Goal: Answer question/provide support: Share knowledge or assist other users

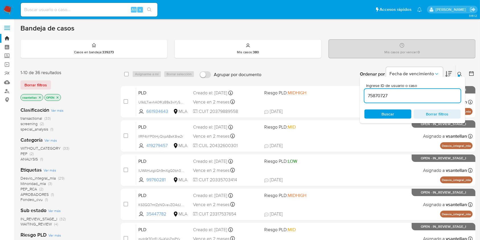
type input "75870727"
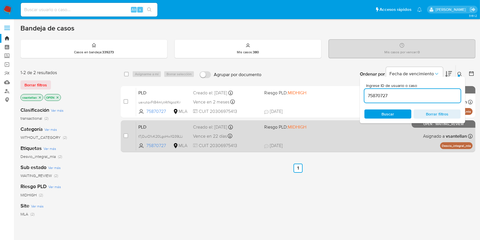
click at [312, 140] on div "PLD tTjDuiO1vK20LgoHw1Q39LLi 75870727 MLA Riesgo PLD: MIDHIGH Creado el: 12/08/…" at bounding box center [304, 135] width 336 height 29
click at [124, 138] on div "case-item-checkbox" at bounding box center [125, 136] width 5 height 7
click at [123, 134] on input "checkbox" at bounding box center [125, 135] width 5 height 5
checkbox input "true"
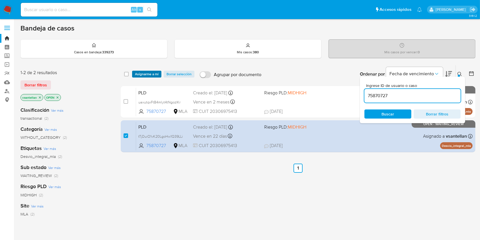
click at [138, 74] on span "Asignarme a mí" at bounding box center [147, 74] width 24 height 6
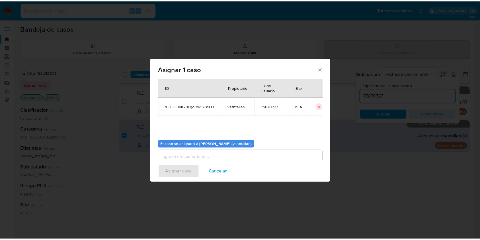
scroll to position [29, 0]
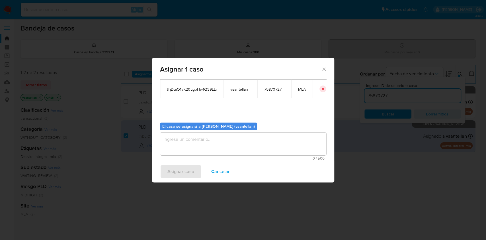
drag, startPoint x: 181, startPoint y: 139, endPoint x: 183, endPoint y: 161, distance: 21.7
click at [181, 139] on textarea "assign-modal" at bounding box center [243, 143] width 166 height 23
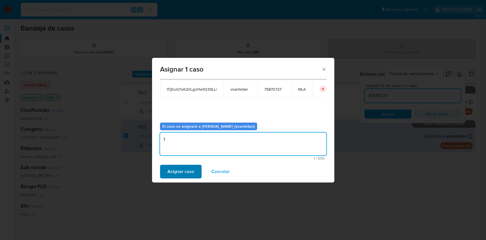
type textarea "1"
click at [182, 170] on span "Asignar caso" at bounding box center [180, 171] width 27 height 13
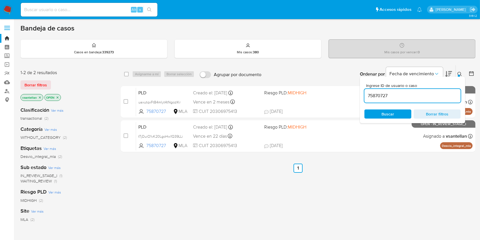
click at [410, 98] on input "75870727" at bounding box center [412, 95] width 96 height 7
paste input "105875200"
type input "1058752007"
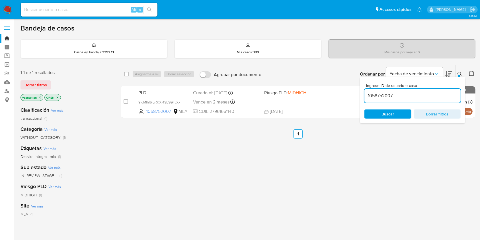
click at [460, 72] on icon at bounding box center [459, 74] width 5 height 5
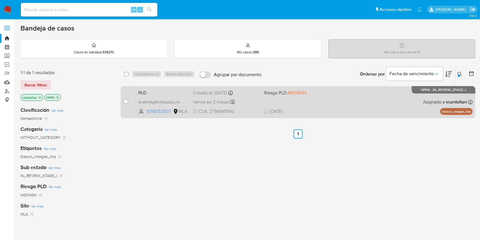
click at [385, 108] on div "PLD 9loMlhf6igRKXf4SbSGIiyXx 1058752007 MLA Riesgo PLD: MIDHIGH Creado el: 12/0…" at bounding box center [304, 101] width 336 height 29
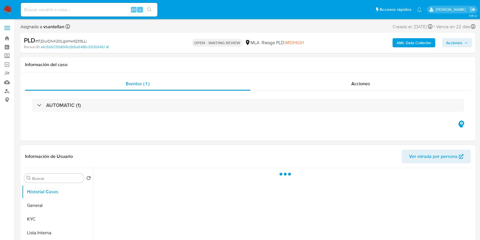
select select "10"
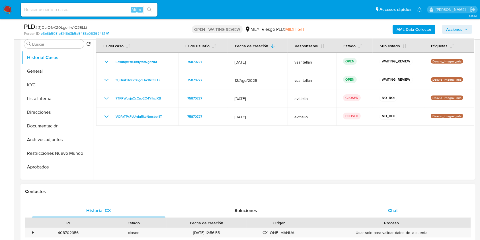
click at [416, 211] on div "Chat" at bounding box center [392, 210] width 133 height 14
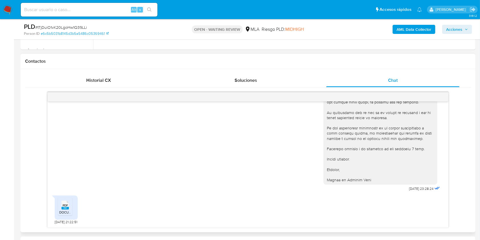
scroll to position [303, 0]
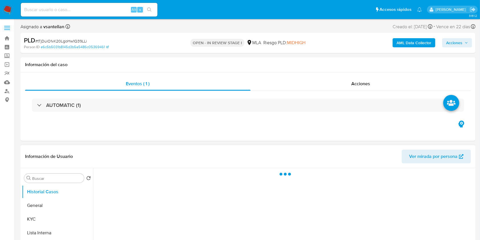
select select "10"
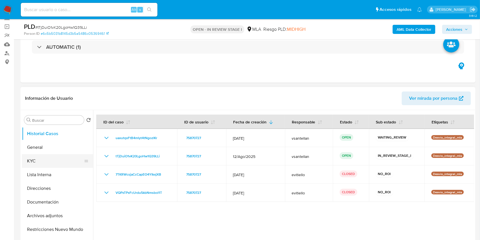
click at [52, 162] on button "KYC" at bounding box center [55, 161] width 67 height 14
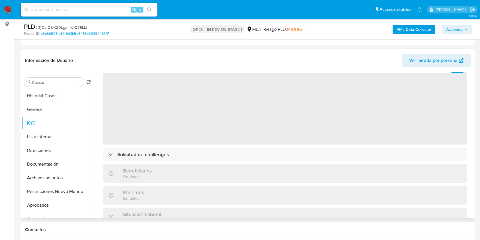
scroll to position [38, 0]
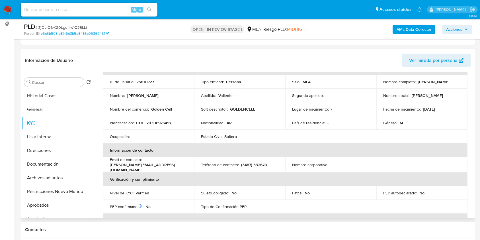
drag, startPoint x: 425, startPoint y: 84, endPoint x: 380, endPoint y: 84, distance: 45.2
click at [380, 84] on td "Nombre completo : Martin Gerardo Valiente" at bounding box center [421, 82] width 91 height 14
copy p "Martin Gerardo Valiente"
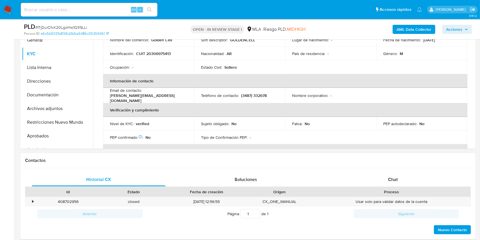
scroll to position [152, 0]
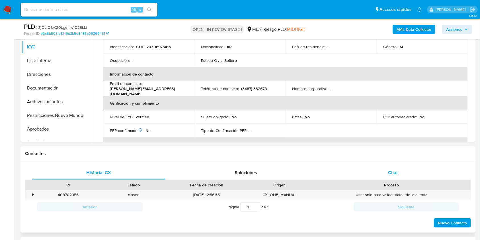
click at [393, 169] on span "Chat" at bounding box center [393, 172] width 10 height 7
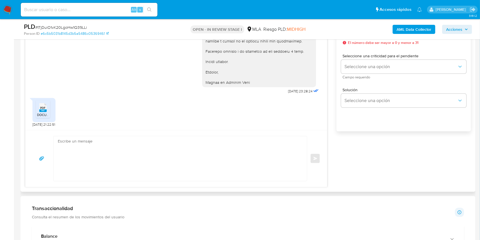
scroll to position [336, 0]
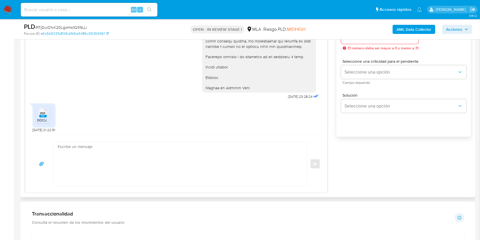
click at [175, 166] on textarea at bounding box center [179, 163] width 242 height 45
paste textarea "Hola Martin Gerardo Valiente, Muchas gracias por tu respuesta. En este caso, te…"
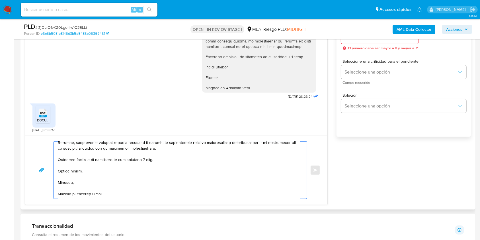
scroll to position [202, 0]
drag, startPoint x: 148, startPoint y: 158, endPoint x: 150, endPoint y: 160, distance: 3.0
click at [149, 158] on textarea at bounding box center [179, 169] width 242 height 57
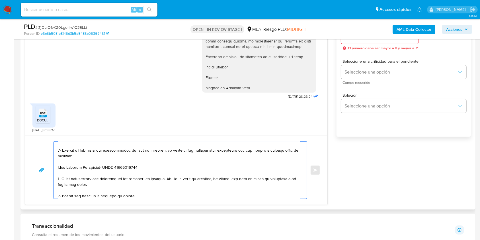
scroll to position [0, 0]
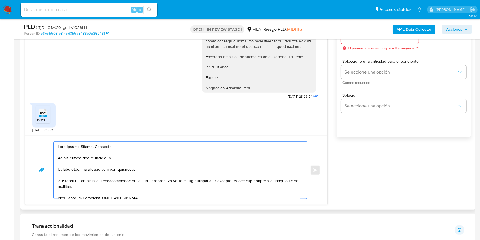
drag, startPoint x: 168, startPoint y: 181, endPoint x: 59, endPoint y: 183, distance: 108.4
click at [55, 180] on div at bounding box center [178, 169] width 250 height 57
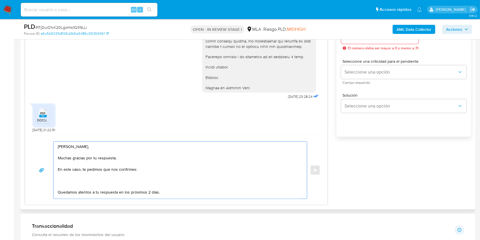
click at [134, 169] on textarea "Hola Martin Gerardo Valiente, Muchas gracias por tu respuesta. En este caso, te…" at bounding box center [179, 169] width 242 height 57
click at [122, 179] on textarea "Hola Martin Gerardo Valiente, Muchas gracias por tu respuesta. En este caso, te…" at bounding box center [179, 169] width 242 height 57
paste textarea "1. Constancia de UIF"
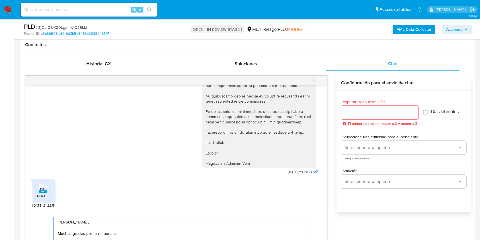
scroll to position [260, 0]
type textarea "Hola Martin Gerardo Valiente, Muchas gracias por tu respuesta. En este caso, te…"
click at [371, 111] on input "Esperar Respuesta (días)" at bounding box center [379, 112] width 77 height 7
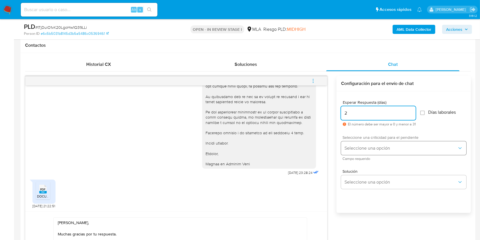
type input "2"
click at [363, 148] on span "Seleccione una opción" at bounding box center [400, 148] width 113 height 6
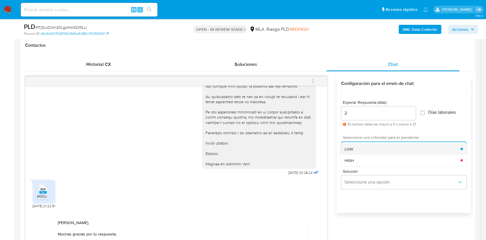
click at [347, 146] on span "LOW" at bounding box center [348, 148] width 9 height 5
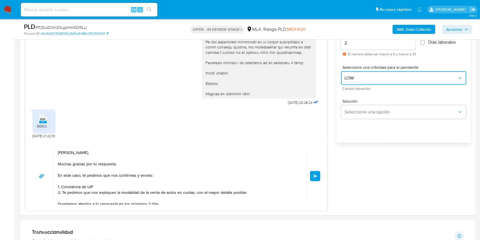
scroll to position [373, 0]
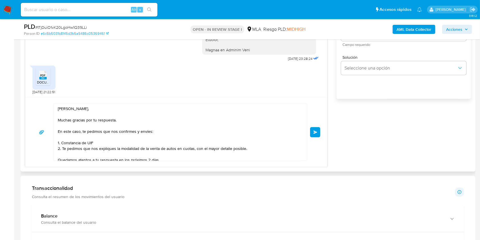
click at [311, 133] on button "Enviar" at bounding box center [315, 132] width 10 height 10
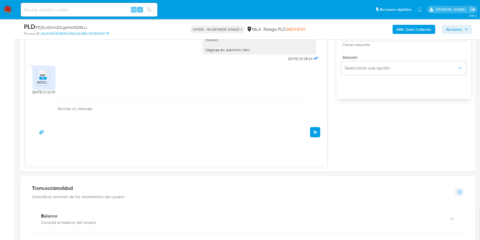
scroll to position [552, 0]
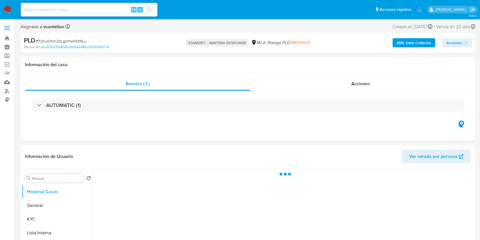
select select "10"
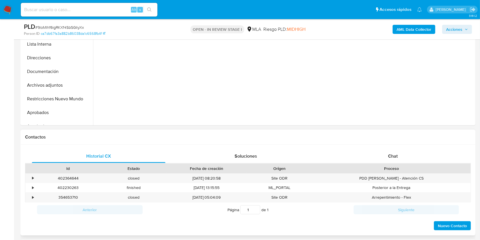
scroll to position [189, 0]
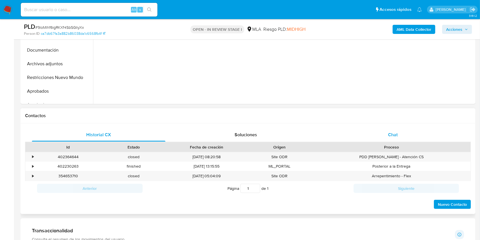
click at [384, 134] on div "Chat" at bounding box center [392, 135] width 133 height 14
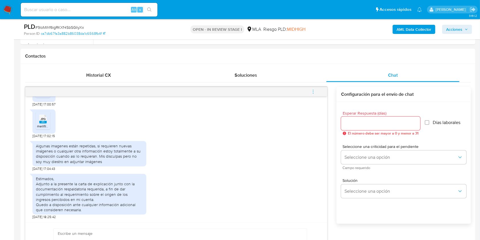
scroll to position [250, 0]
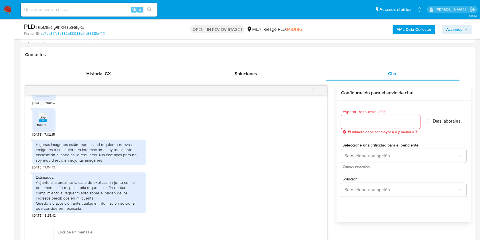
drag, startPoint x: 318, startPoint y: 191, endPoint x: 329, endPoint y: 166, distance: 27.3
click at [328, 160] on div "JPG JPG melifile6018259761359220716.jpg 19/09/2025 16:47:16 JPG JPG melifile506…" at bounding box center [247, 181] width 445 height 192
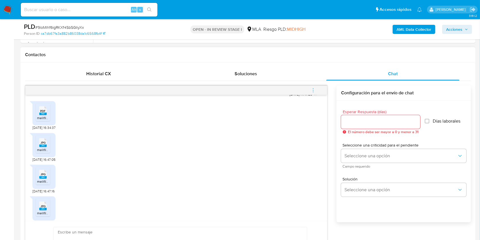
scroll to position [313, 0]
click at [42, 118] on span "melifile7858665362158022606.pdf" at bounding box center [63, 115] width 53 height 5
click at [41, 145] on rect at bounding box center [42, 143] width 7 height 3
drag, startPoint x: 43, startPoint y: 179, endPoint x: 45, endPoint y: 202, distance: 23.1
click at [43, 176] on icon at bounding box center [42, 172] width 7 height 9
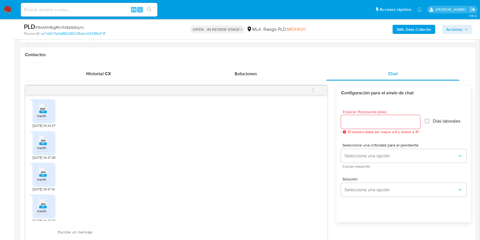
click at [44, 206] on span "JPG" at bounding box center [42, 204] width 5 height 4
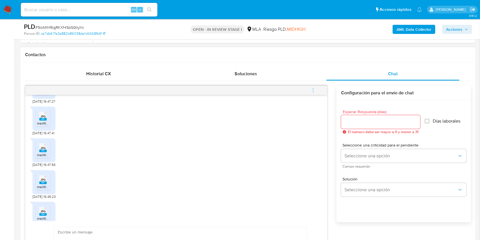
scroll to position [434, 0]
click at [42, 123] on span "melifile7966653005191077773.jpg" at bounding box center [62, 121] width 51 height 5
click at [45, 150] on rect at bounding box center [42, 148] width 7 height 3
drag, startPoint x: 39, startPoint y: 187, endPoint x: 44, endPoint y: 211, distance: 24.0
click at [39, 181] on icon at bounding box center [42, 177] width 7 height 9
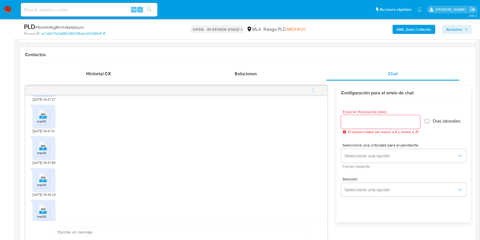
drag, startPoint x: 46, startPoint y: 216, endPoint x: 152, endPoint y: 207, distance: 107.3
click at [46, 207] on rect at bounding box center [48, 202] width 9 height 7
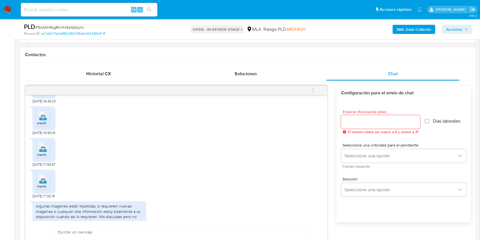
scroll to position [540, 0]
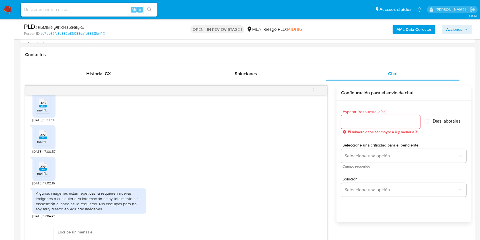
click at [39, 139] on div "JPG JPG" at bounding box center [43, 133] width 12 height 11
drag, startPoint x: 46, startPoint y: 179, endPoint x: 106, endPoint y: 177, distance: 60.0
click at [46, 170] on rect at bounding box center [42, 169] width 7 height 3
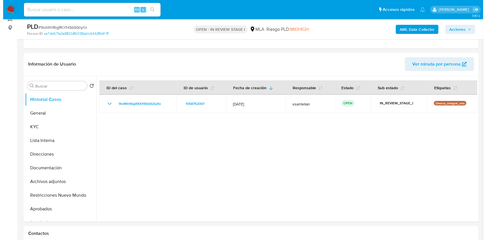
scroll to position [71, 0]
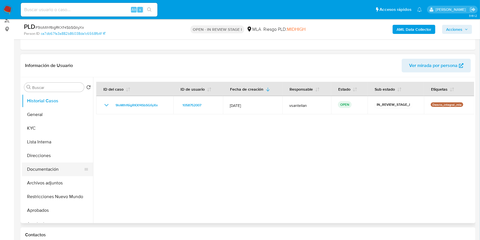
click at [65, 167] on button "Documentación" at bounding box center [55, 169] width 67 height 14
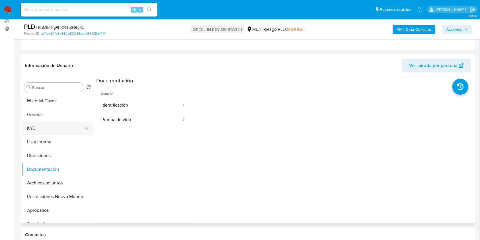
click at [45, 131] on button "KYC" at bounding box center [55, 128] width 67 height 14
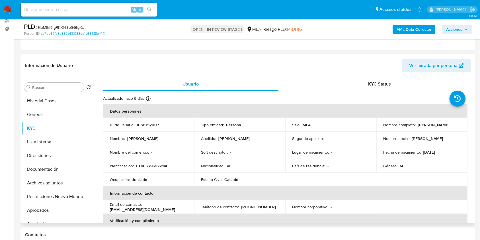
click at [160, 166] on p "CUIL 27961661140" at bounding box center [152, 165] width 32 height 5
copy p "27961661140"
click at [416, 24] on div "AML Data Collector Acciones" at bounding box center [398, 28] width 148 height 13
click at [417, 28] on b "AML Data Collector" at bounding box center [413, 29] width 35 height 9
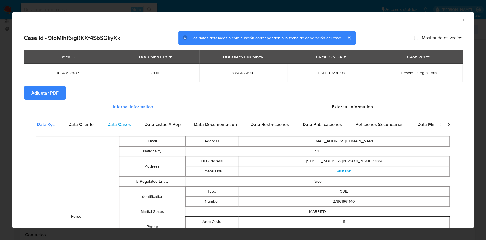
drag, startPoint x: 88, startPoint y: 124, endPoint x: 100, endPoint y: 128, distance: 13.4
click at [88, 124] on span "Data Cliente" at bounding box center [80, 124] width 25 height 7
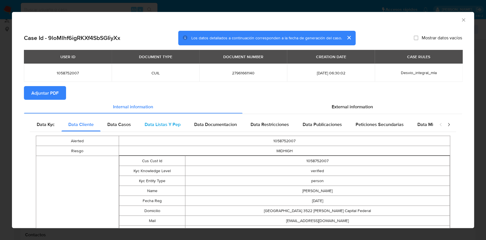
drag, startPoint x: 119, startPoint y: 129, endPoint x: 141, endPoint y: 124, distance: 22.6
click at [119, 129] on div "Data Casos" at bounding box center [118, 124] width 37 height 14
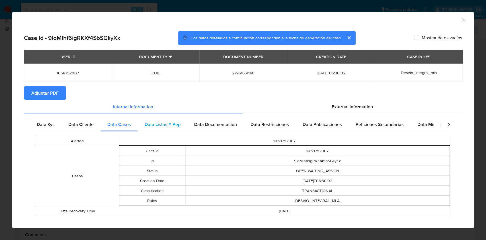
click at [165, 118] on div "Data Listas Y Pep" at bounding box center [162, 124] width 49 height 14
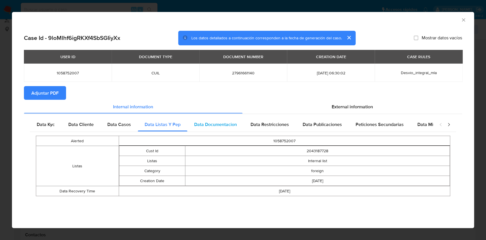
drag, startPoint x: 228, startPoint y: 129, endPoint x: 232, endPoint y: 126, distance: 4.7
click at [228, 129] on div "Data Documentacion" at bounding box center [215, 124] width 56 height 14
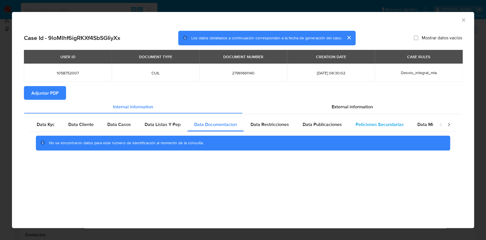
drag, startPoint x: 261, startPoint y: 124, endPoint x: 346, endPoint y: 126, distance: 85.6
click at [262, 124] on span "Data Restricciones" at bounding box center [269, 124] width 38 height 7
click at [349, 126] on div "Peticiones Secundarias" at bounding box center [379, 124] width 62 height 14
drag, startPoint x: 330, startPoint y: 121, endPoint x: 389, endPoint y: 122, distance: 58.9
click at [330, 122] on span "Data Publicaciones" at bounding box center [321, 124] width 39 height 7
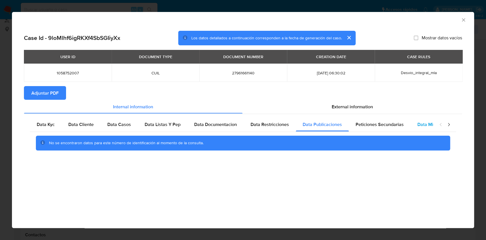
drag, startPoint x: 410, startPoint y: 127, endPoint x: 414, endPoint y: 126, distance: 5.0
click at [411, 127] on div "Data Minoridad" at bounding box center [432, 124] width 45 height 14
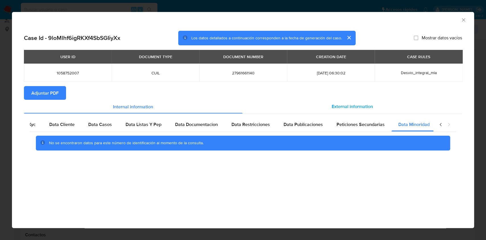
click at [381, 107] on div "External information" at bounding box center [352, 107] width 220 height 14
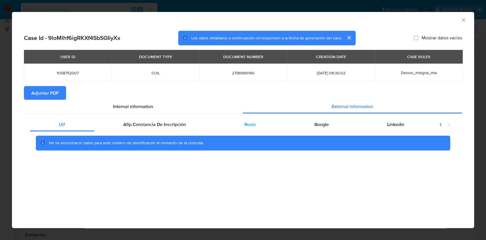
scroll to position [0, 0]
click at [188, 119] on div "Afip Constancia De Inscripción" at bounding box center [154, 124] width 121 height 14
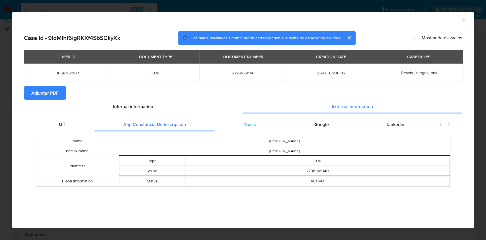
click at [252, 128] on div "Nosis" at bounding box center [250, 124] width 70 height 14
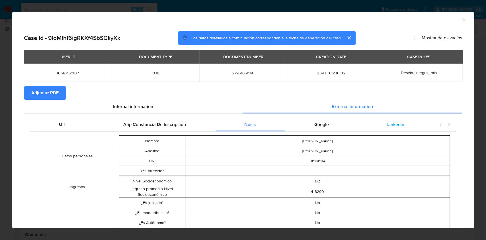
drag, startPoint x: 330, startPoint y: 124, endPoint x: 362, endPoint y: 123, distance: 32.5
click at [330, 125] on div "Google" at bounding box center [321, 124] width 73 height 14
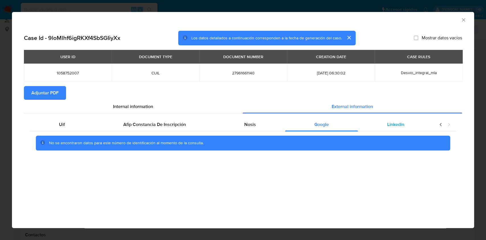
click at [389, 127] on span "Linkedin" at bounding box center [395, 124] width 17 height 7
drag, startPoint x: 48, startPoint y: 89, endPoint x: 230, endPoint y: 75, distance: 182.9
click at [48, 90] on span "Adjuntar PDF" at bounding box center [44, 92] width 27 height 13
click at [464, 20] on icon "Cerrar ventana" at bounding box center [463, 20] width 6 height 6
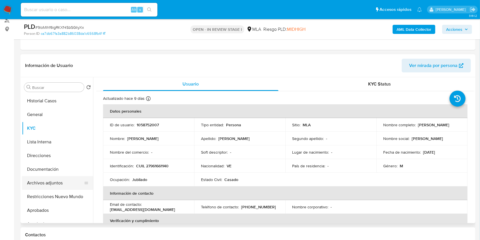
click at [53, 182] on button "Archivos adjuntos" at bounding box center [55, 183] width 67 height 14
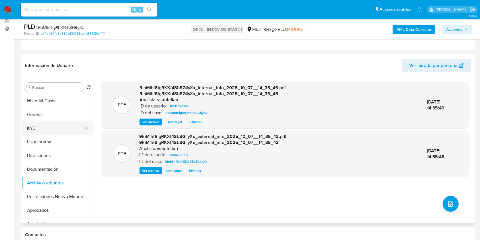
click at [45, 129] on button "KYC" at bounding box center [55, 128] width 67 height 14
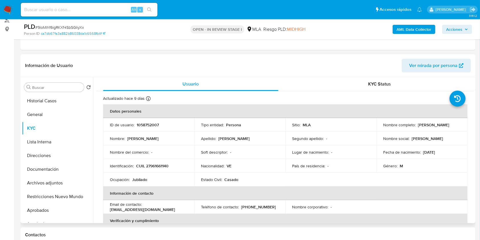
click at [258, 207] on p "(11) 24005507" at bounding box center [258, 206] width 35 height 5
copy p "24005507"
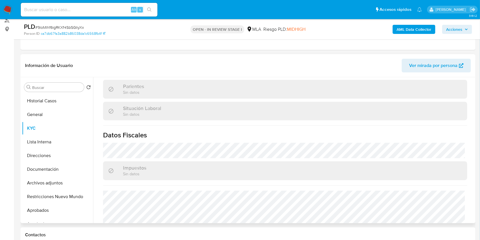
scroll to position [294, 0]
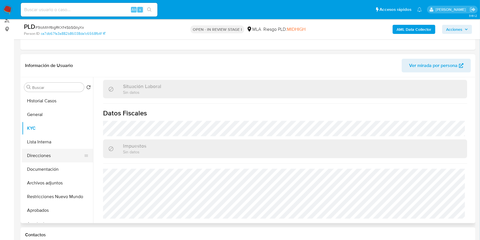
click at [55, 160] on button "Direcciones" at bounding box center [55, 155] width 67 height 14
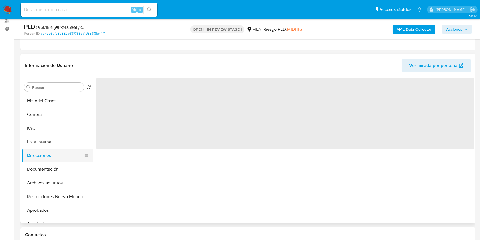
scroll to position [0, 0]
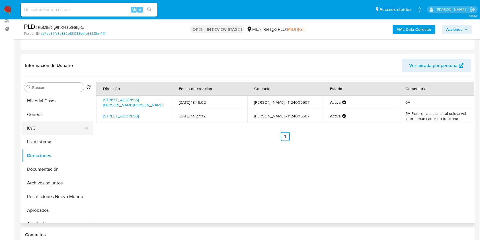
click at [30, 127] on button "KYC" at bounding box center [55, 128] width 67 height 14
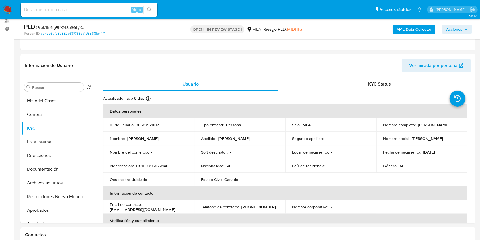
drag, startPoint x: 399, startPoint y: 133, endPoint x: 482, endPoint y: 135, distance: 83.4
click at [383, 127] on div "Nombre completo : Nelson Marino Mora Garcia" at bounding box center [421, 124] width 77 height 5
copy p "Nelson Marino Mora Garcia"
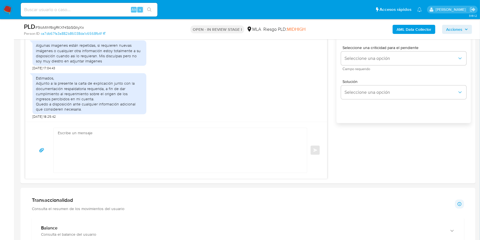
scroll to position [357, 0]
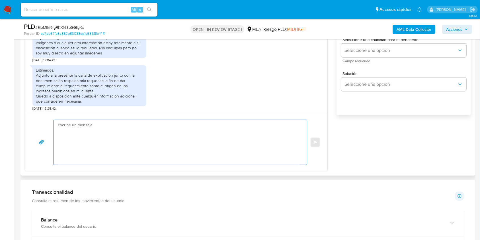
click at [183, 132] on textarea at bounding box center [179, 142] width 242 height 45
paste textarea "Hola Nelson Marino Mora Garcia, Muchas gracias por tu respuesta. En este caso, …"
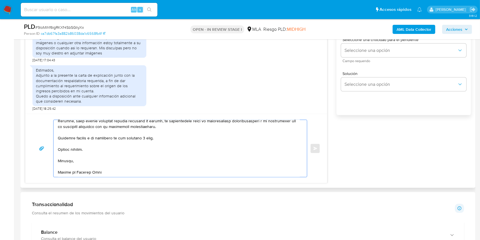
scroll to position [202, 0]
click at [149, 138] on textarea at bounding box center [179, 148] width 242 height 57
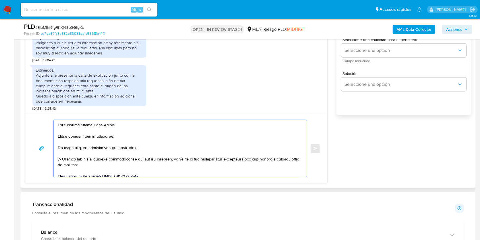
scroll to position [0, 0]
drag, startPoint x: 167, startPoint y: 126, endPoint x: 117, endPoint y: 148, distance: 54.6
click at [117, 148] on textarea at bounding box center [179, 148] width 242 height 57
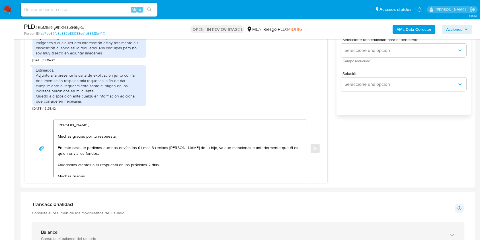
type textarea "Hola Nelson Marino Mora Garcia, Muchas gracias por tu respuesta. En este caso, …"
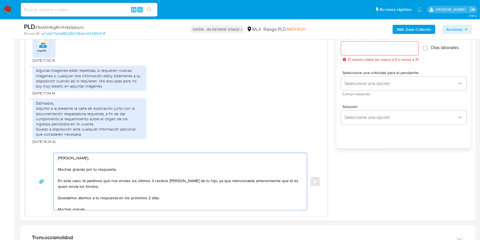
scroll to position [265, 0]
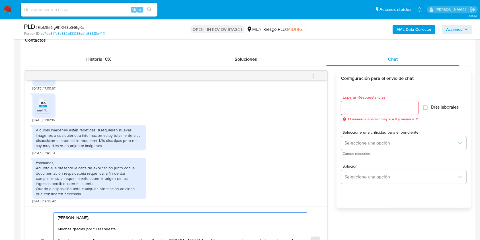
click at [352, 106] on input "Esperar Respuesta (días)" at bounding box center [379, 107] width 77 height 7
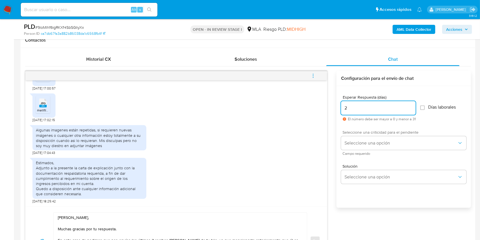
type input "2"
click at [360, 132] on span "Seleccione una criticidad para el pendiente" at bounding box center [404, 132] width 125 height 4
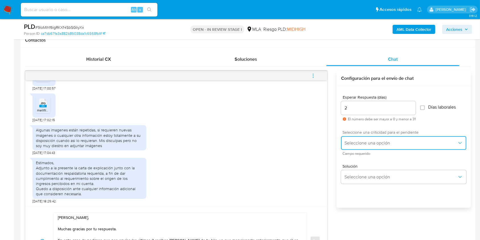
click at [360, 142] on span "Seleccione una opción" at bounding box center [400, 143] width 113 height 6
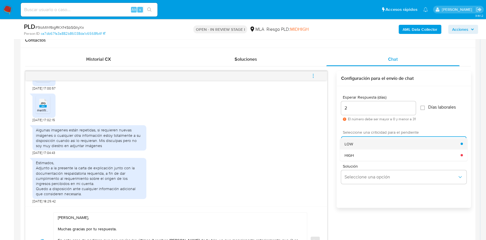
click at [356, 141] on div "LOW" at bounding box center [402, 143] width 116 height 11
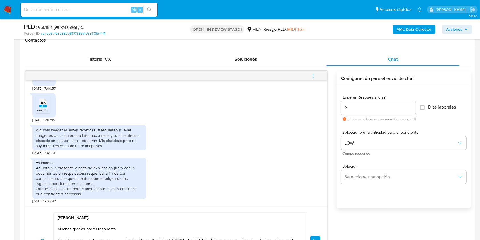
click at [313, 239] on span "Enviar" at bounding box center [315, 240] width 4 height 3
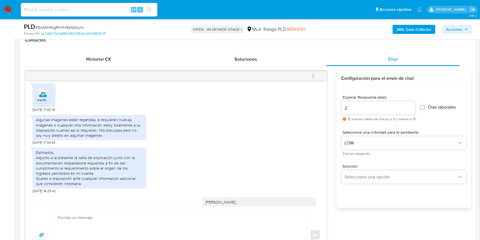
scroll to position [693, 0]
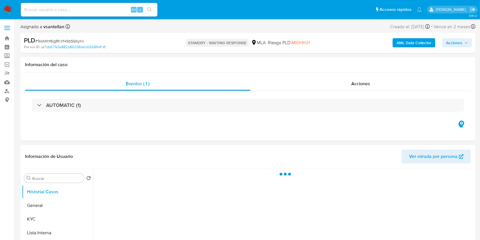
select select "10"
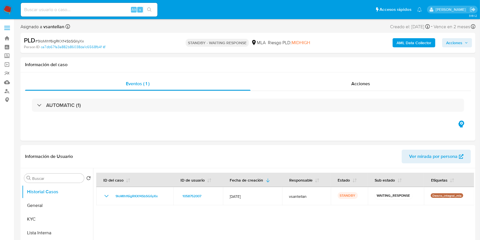
click at [429, 40] on b "AML Data Collector" at bounding box center [413, 42] width 35 height 9
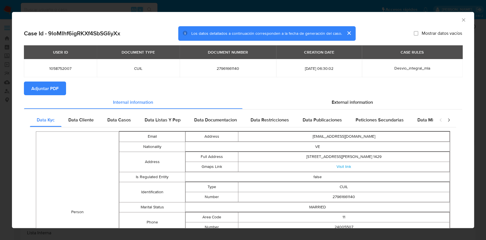
click at [362, 94] on section "Adjuntar PDF" at bounding box center [243, 88] width 438 height 14
click at [358, 101] on span "External information" at bounding box center [351, 101] width 41 height 7
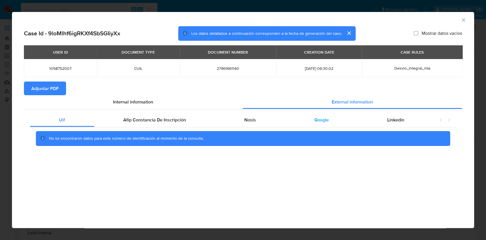
click at [282, 121] on div "Nosis" at bounding box center [250, 120] width 70 height 14
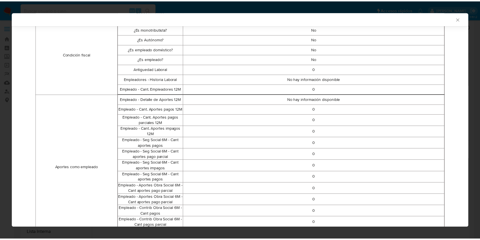
scroll to position [295, 0]
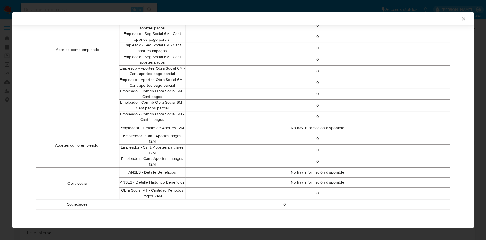
click at [4, 66] on div "AML Data Collector Case Id - 9loMlhf6igRKXf4SbSGIiyXx Los datos detallados a co…" at bounding box center [243, 120] width 486 height 240
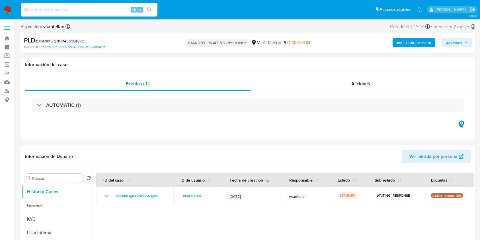
click at [46, 10] on input at bounding box center [89, 9] width 137 height 7
paste input "19758079"
type input "19758079"
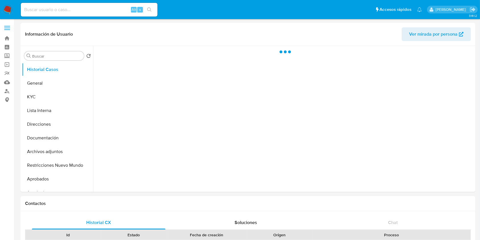
select select "10"
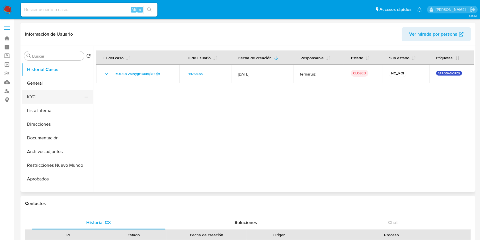
click at [33, 100] on button "KYC" at bounding box center [55, 97] width 67 height 14
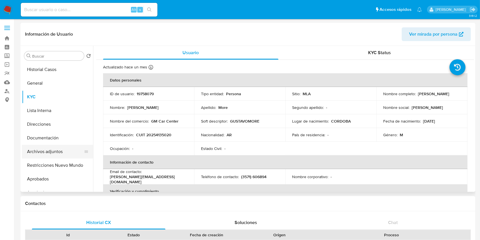
click at [65, 148] on button "Archivos adjuntos" at bounding box center [55, 152] width 67 height 14
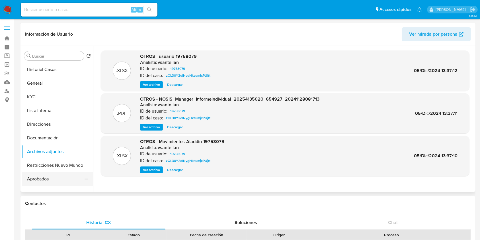
click at [60, 176] on button "Aprobados" at bounding box center [55, 179] width 67 height 14
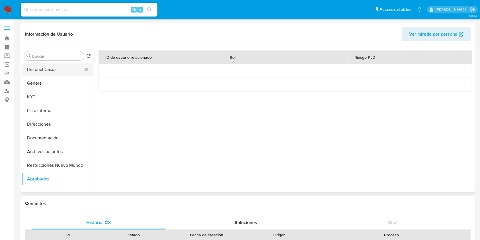
click at [59, 75] on button "Historial Casos" at bounding box center [55, 70] width 67 height 14
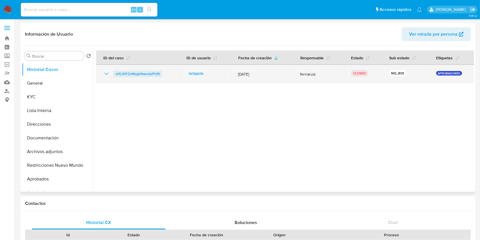
click at [118, 75] on span "zOL30Y2oINygHkaumjxPUjft" at bounding box center [137, 73] width 44 height 7
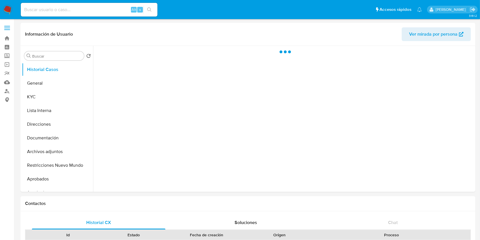
select select "10"
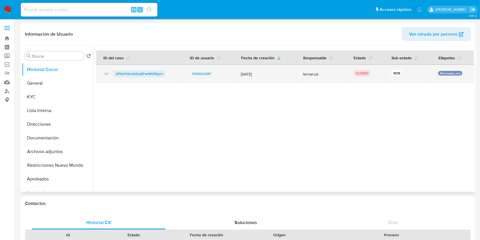
click at [151, 71] on span "APVnfYdznbOLqVFwtWtXEgnn" at bounding box center [139, 73] width 48 height 7
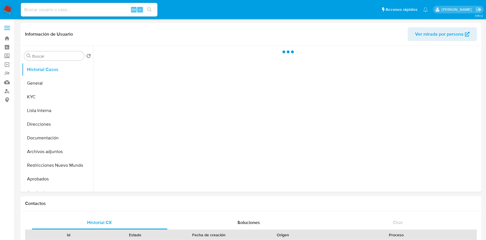
select select "10"
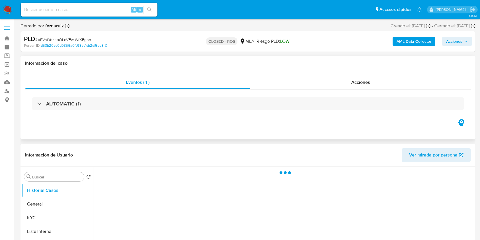
select select "10"
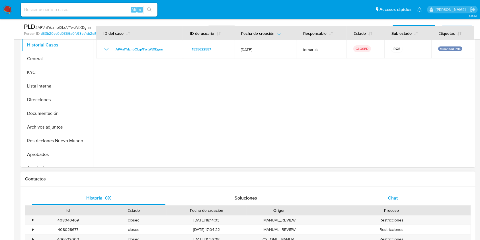
scroll to position [152, 0]
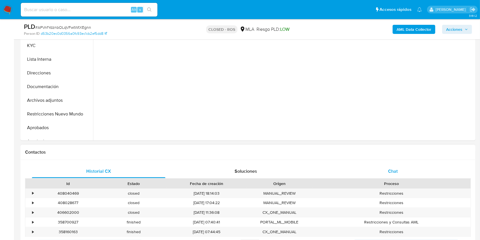
click at [430, 167] on div "Chat" at bounding box center [392, 171] width 133 height 14
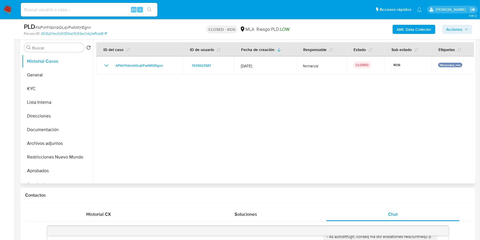
scroll to position [114, 0]
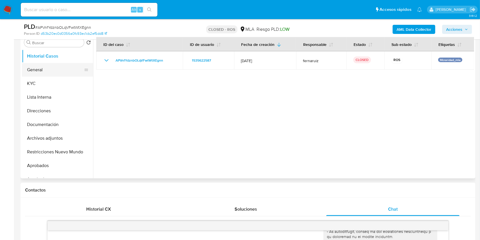
click at [40, 73] on button "General" at bounding box center [55, 70] width 67 height 14
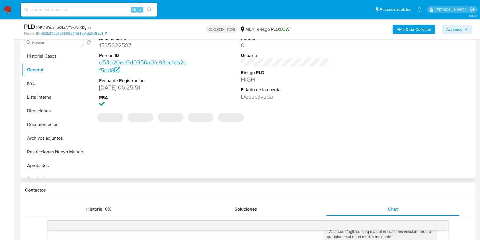
click at [119, 45] on dd "1535622587" at bounding box center [143, 45] width 89 height 8
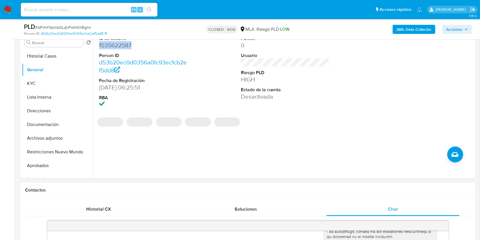
copy dd "1535622587"
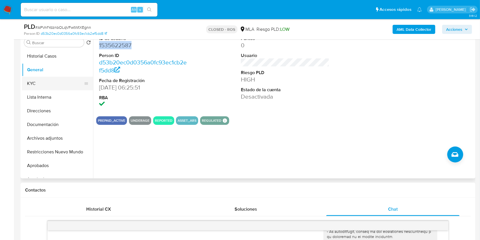
click at [29, 78] on button "KYC" at bounding box center [55, 84] width 67 height 14
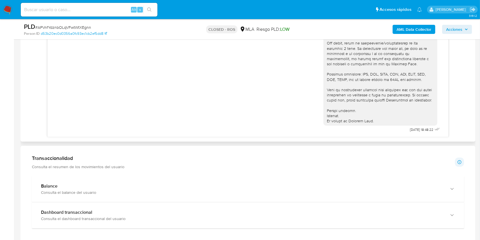
scroll to position [300, 0]
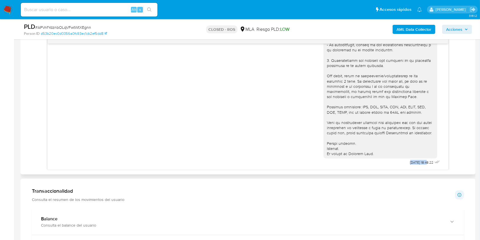
drag, startPoint x: 398, startPoint y: 162, endPoint x: 415, endPoint y: 164, distance: 17.2
click at [415, 164] on div "14/11/2024 18:48:22" at bounding box center [382, 65] width 118 height 203
copy span "14/11/2024"
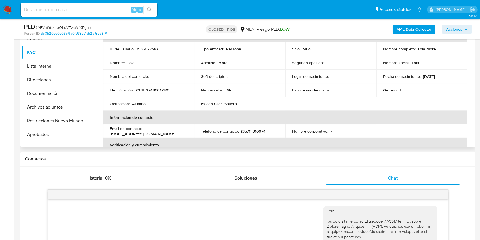
scroll to position [73, 0]
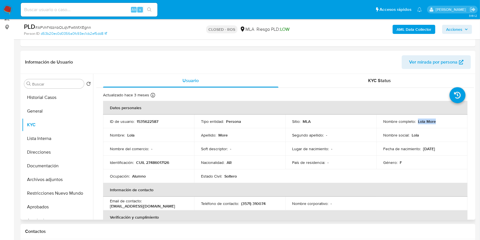
drag, startPoint x: 437, startPoint y: 121, endPoint x: 416, endPoint y: 120, distance: 20.8
click at [416, 119] on div "Nombre completo : Lola More" at bounding box center [421, 121] width 77 height 5
copy p "Lola More"
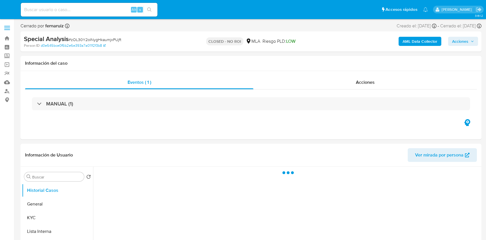
select select "10"
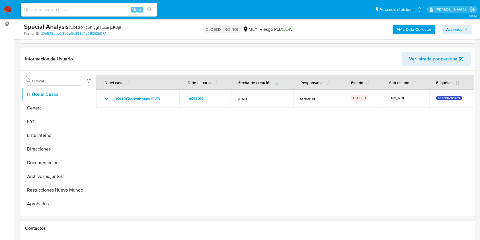
scroll to position [114, 0]
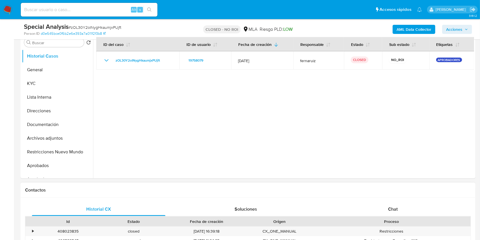
click at [411, 216] on div "Id Estado Fecha de creación Origen Proceso" at bounding box center [247, 221] width 445 height 10
click at [415, 211] on div "Chat" at bounding box center [392, 209] width 133 height 14
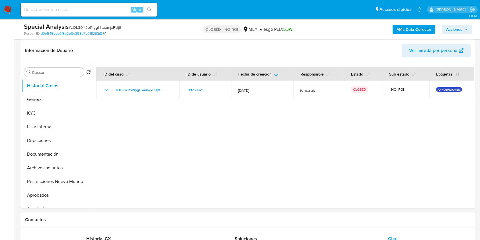
scroll to position [104, 0]
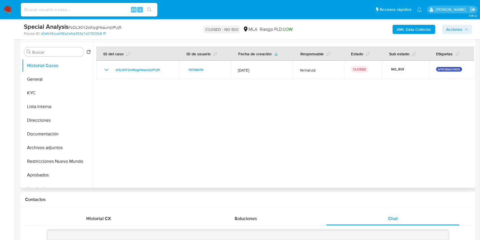
click at [217, 133] on div at bounding box center [283, 115] width 381 height 146
click at [64, 147] on button "Archivos adjuntos" at bounding box center [55, 148] width 67 height 14
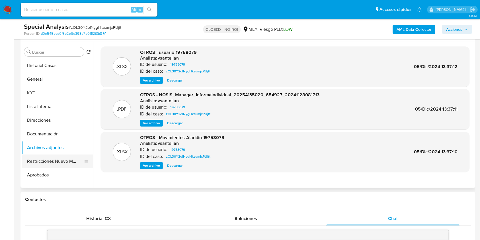
click at [60, 160] on button "Restricciones Nuevo Mundo" at bounding box center [55, 161] width 67 height 14
